Goal: Task Accomplishment & Management: Complete application form

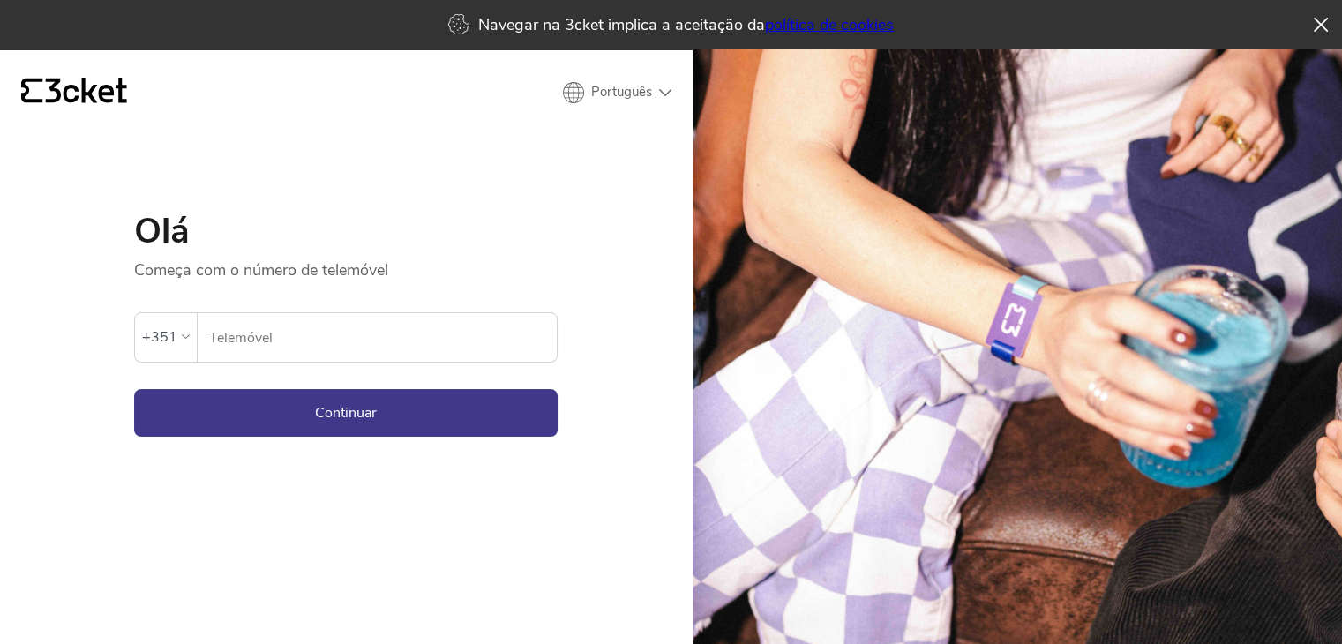
click at [395, 339] on input "Telemóvel" at bounding box center [382, 337] width 349 height 49
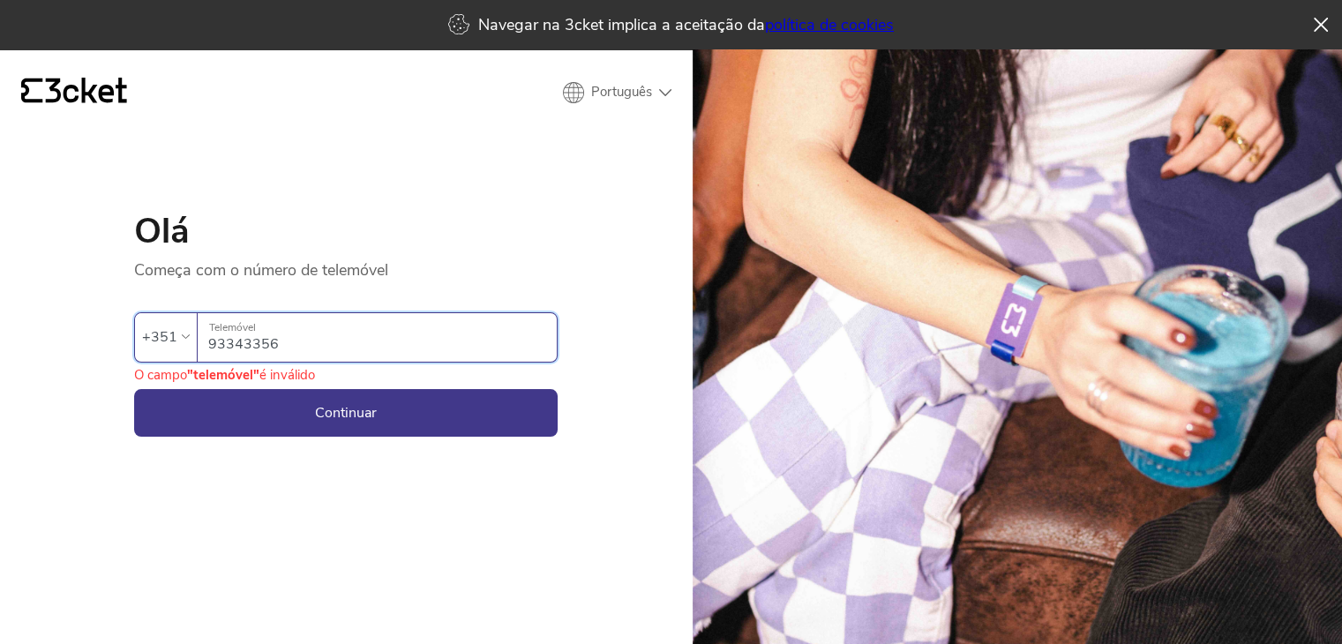
click at [258, 350] on input "93343356" at bounding box center [382, 337] width 349 height 49
type input "933433356"
click at [383, 424] on button "Continuar" at bounding box center [346, 413] width 424 height 48
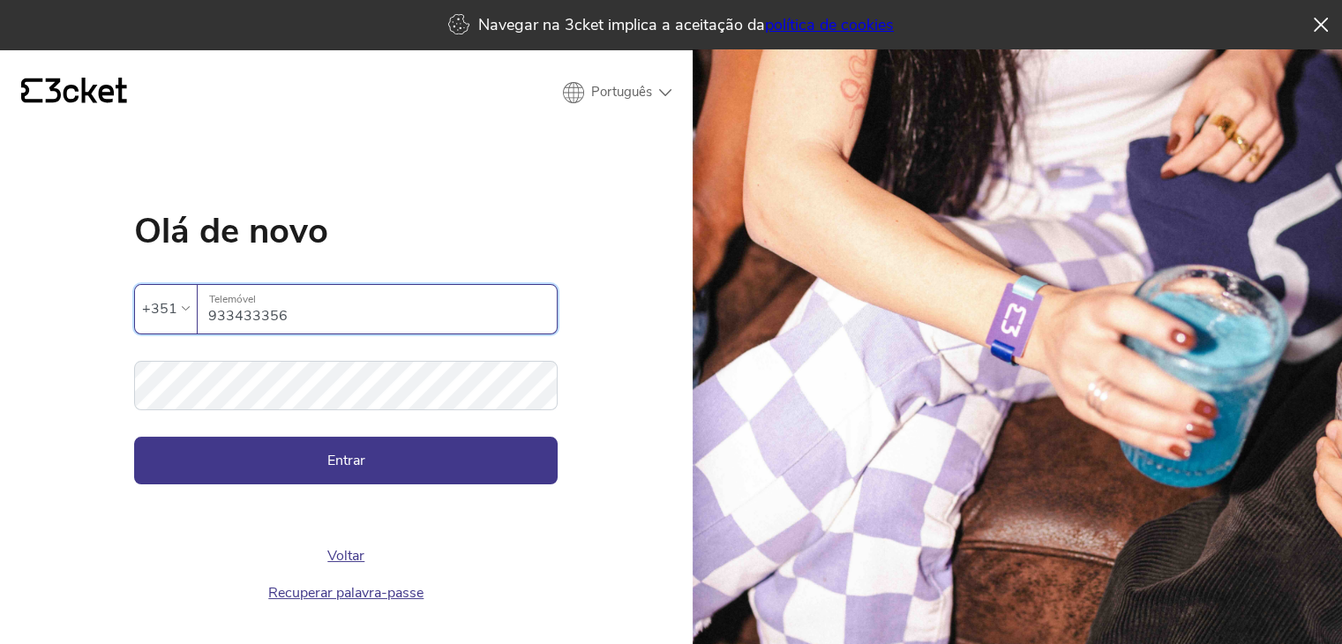
click at [293, 319] on input "933433356" at bounding box center [382, 309] width 349 height 49
click at [96, 94] on icon "{' '}" at bounding box center [74, 91] width 106 height 26
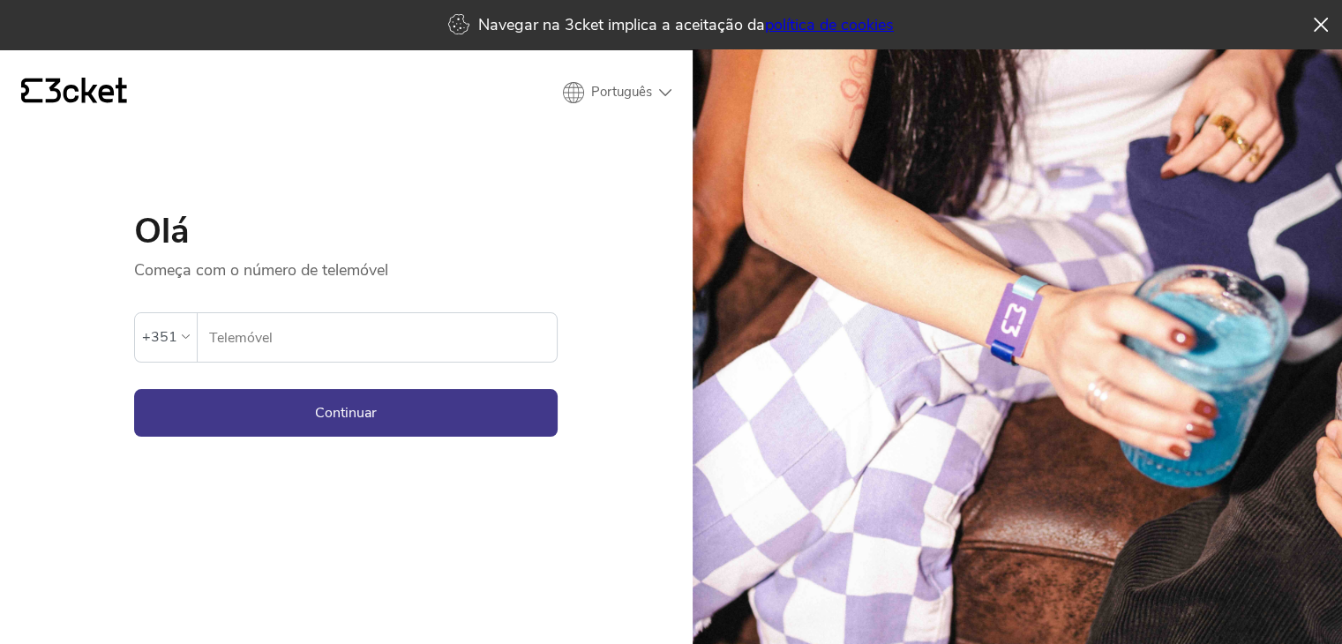
click at [79, 93] on icon "{' '}" at bounding box center [74, 91] width 106 height 26
click at [258, 327] on input "Telemóvel" at bounding box center [382, 337] width 349 height 49
type input "933433356"
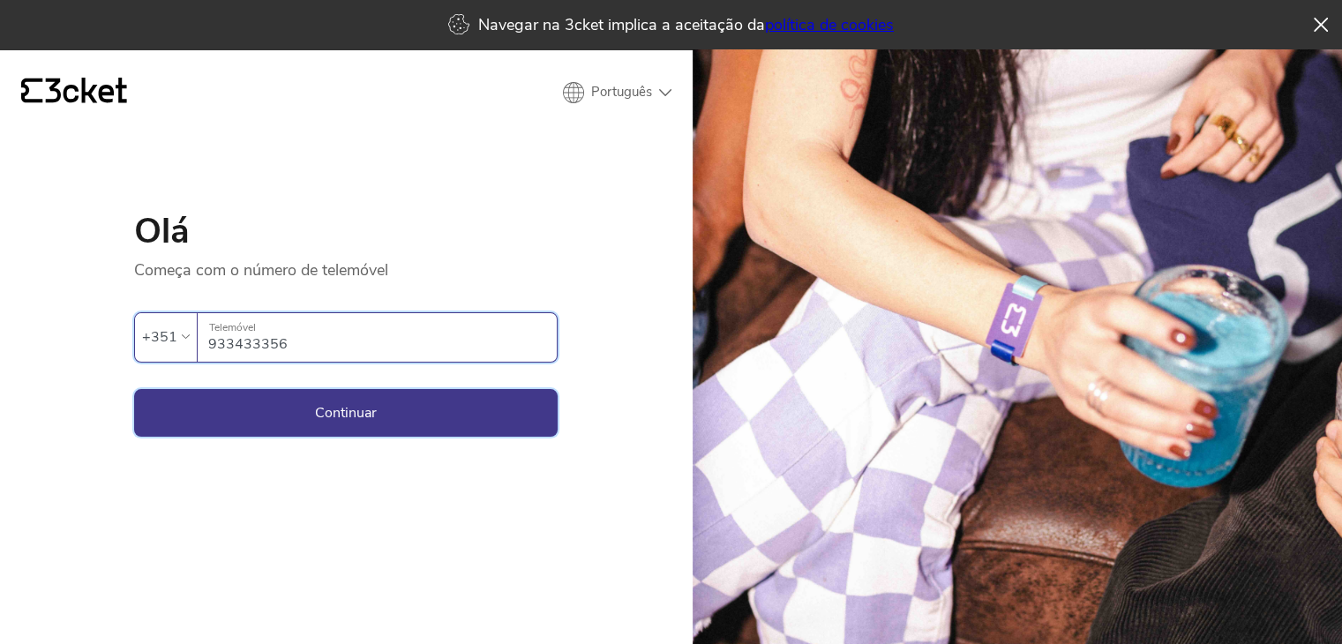
click at [308, 417] on button "Continuar" at bounding box center [346, 413] width 424 height 48
